Goal: Check status: Check status

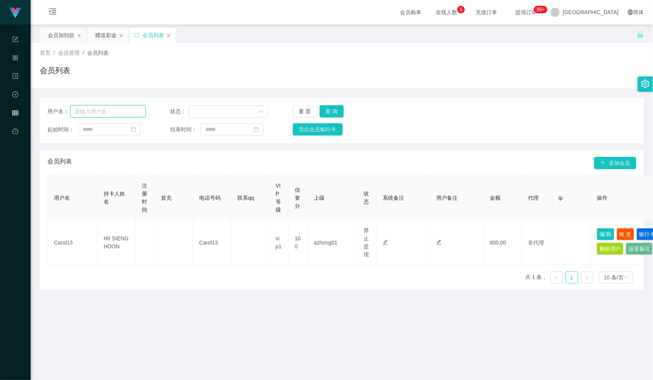
click at [91, 113] on input "text" at bounding box center [107, 111] width 75 height 12
paste input "jason1124"
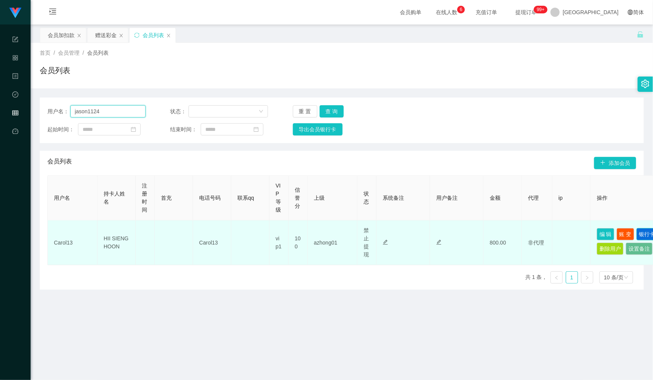
type input "jason1124"
click at [637, 240] on button "银行卡" at bounding box center [647, 234] width 21 height 12
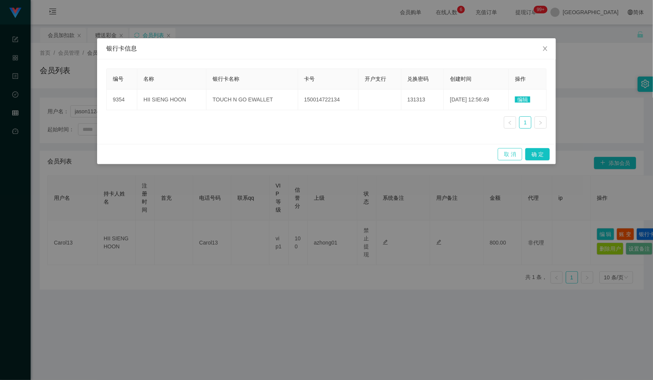
click at [503, 154] on button "取 消" at bounding box center [510, 154] width 24 height 12
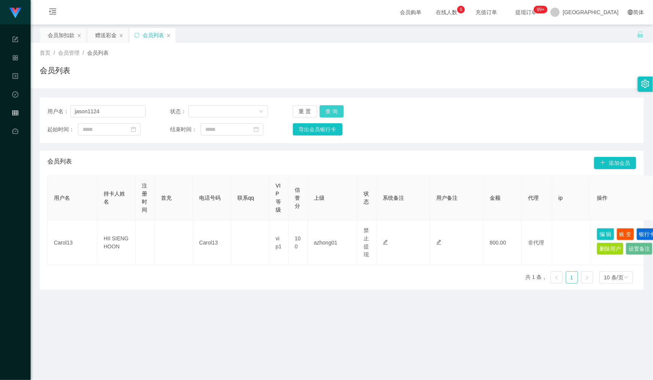
click at [335, 111] on button "查 询" at bounding box center [332, 111] width 24 height 12
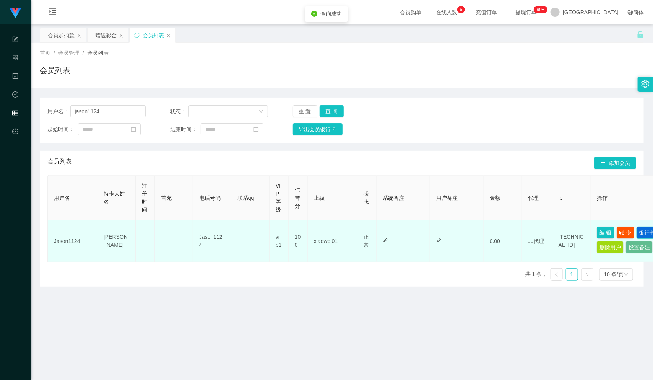
click at [637, 239] on button "银行卡" at bounding box center [647, 232] width 21 height 12
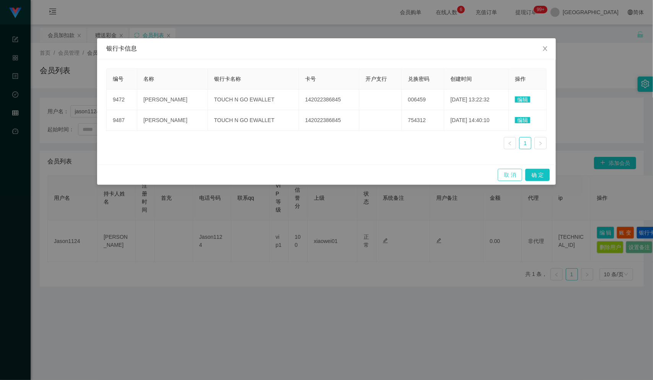
click at [513, 175] on button "取 消" at bounding box center [510, 175] width 24 height 12
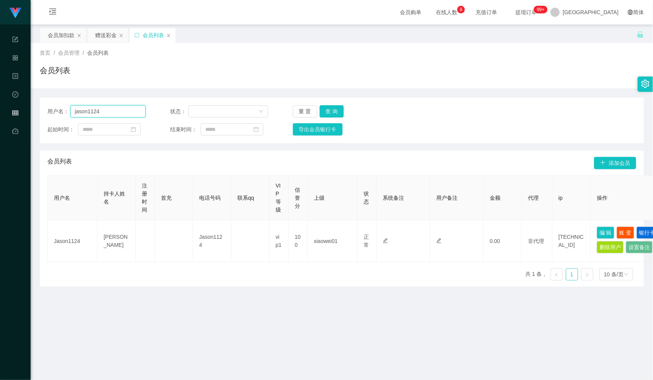
drag, startPoint x: 107, startPoint y: 112, endPoint x: 73, endPoint y: 116, distance: 34.3
click at [73, 116] on input "jason1124" at bounding box center [107, 111] width 75 height 12
